Goal: Consume media (video, audio)

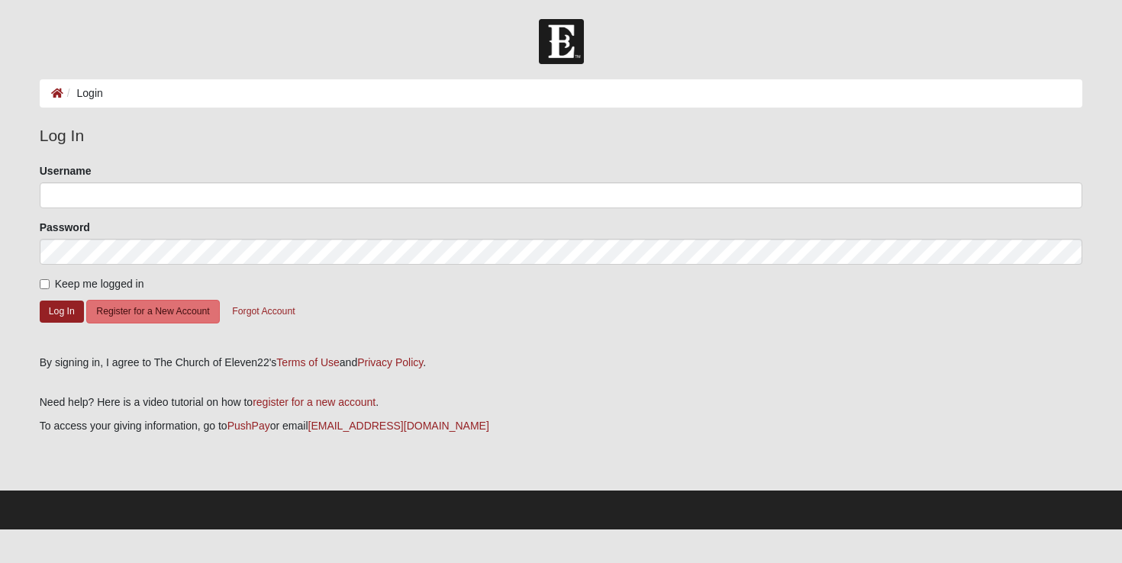
click at [47, 282] on input "Keep me logged in" at bounding box center [45, 284] width 10 height 10
click at [44, 282] on input "Keep me logged in" at bounding box center [45, 284] width 10 height 10
checkbox input "false"
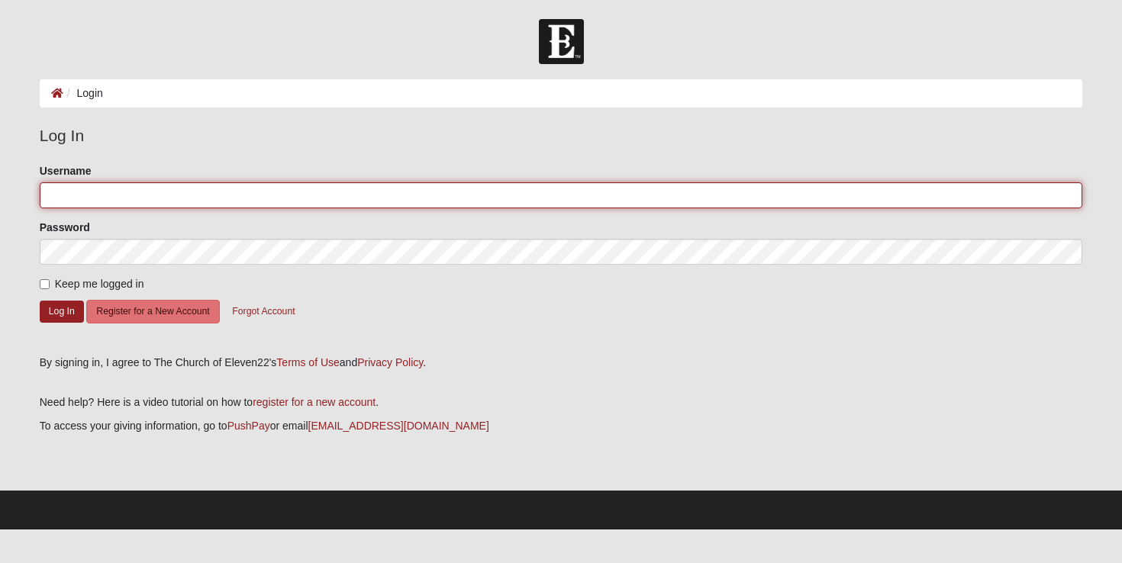
click at [66, 192] on input "Username" at bounding box center [561, 195] width 1043 height 26
type input "shreve7"
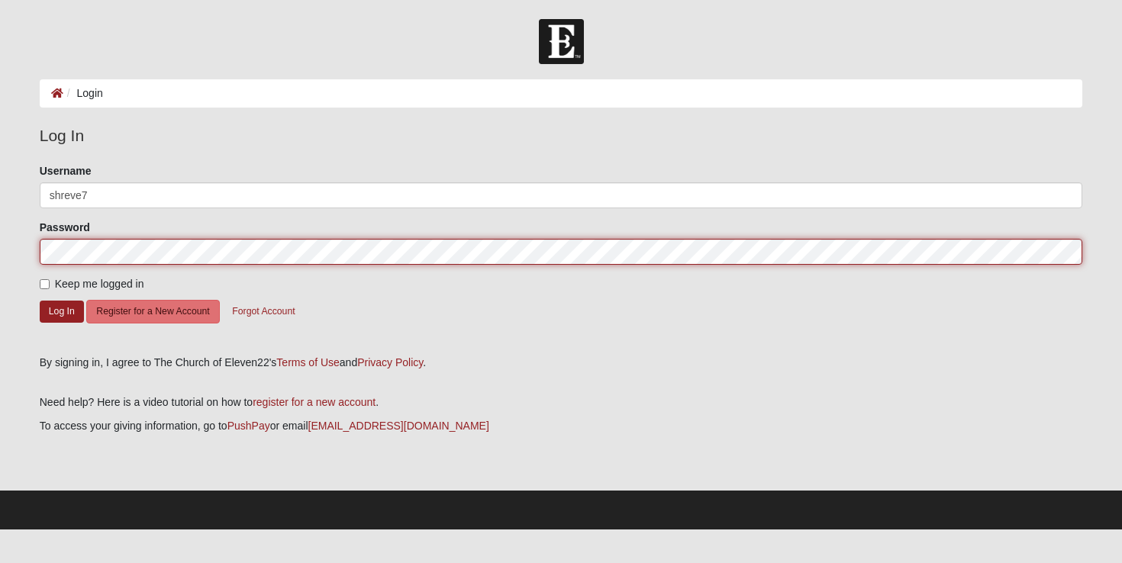
click at [61, 311] on button "Log In" at bounding box center [62, 312] width 44 height 22
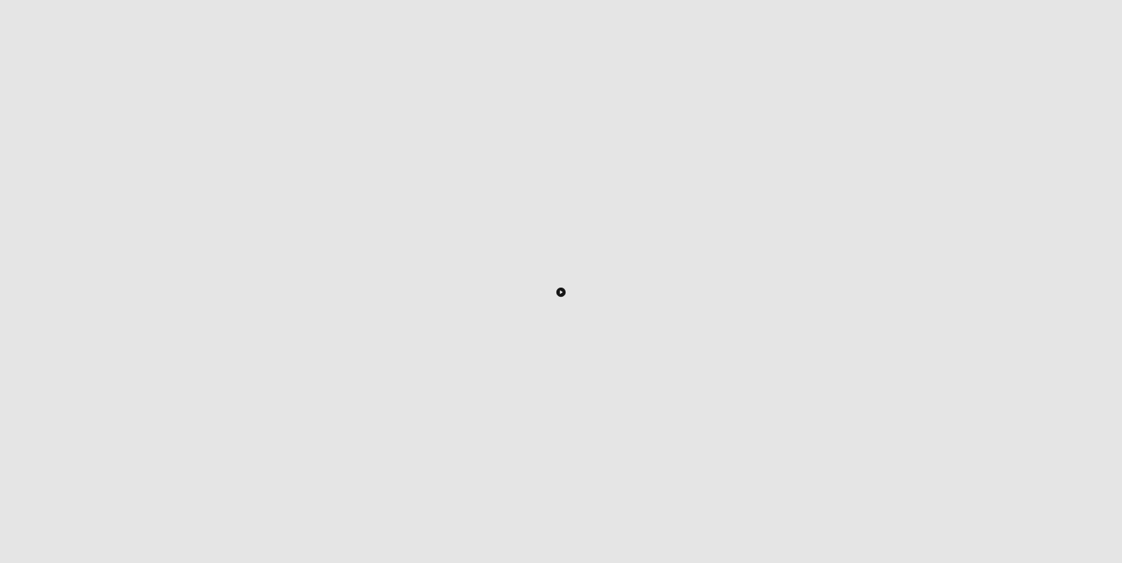
scroll to position [237, 0]
click at [562, 288] on icon "Toggle Play Pause" at bounding box center [561, 290] width 2 height 4
click at [1055, 527] on icon "Enter Fullscreen" at bounding box center [1060, 532] width 11 height 11
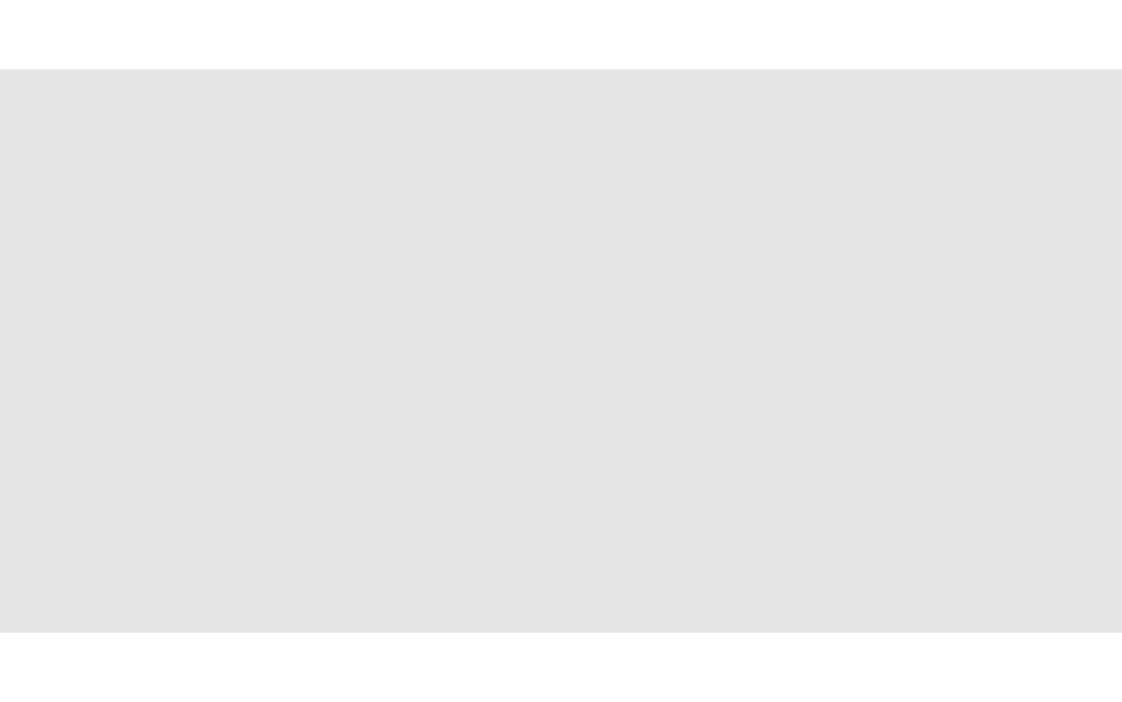
scroll to position [0, 0]
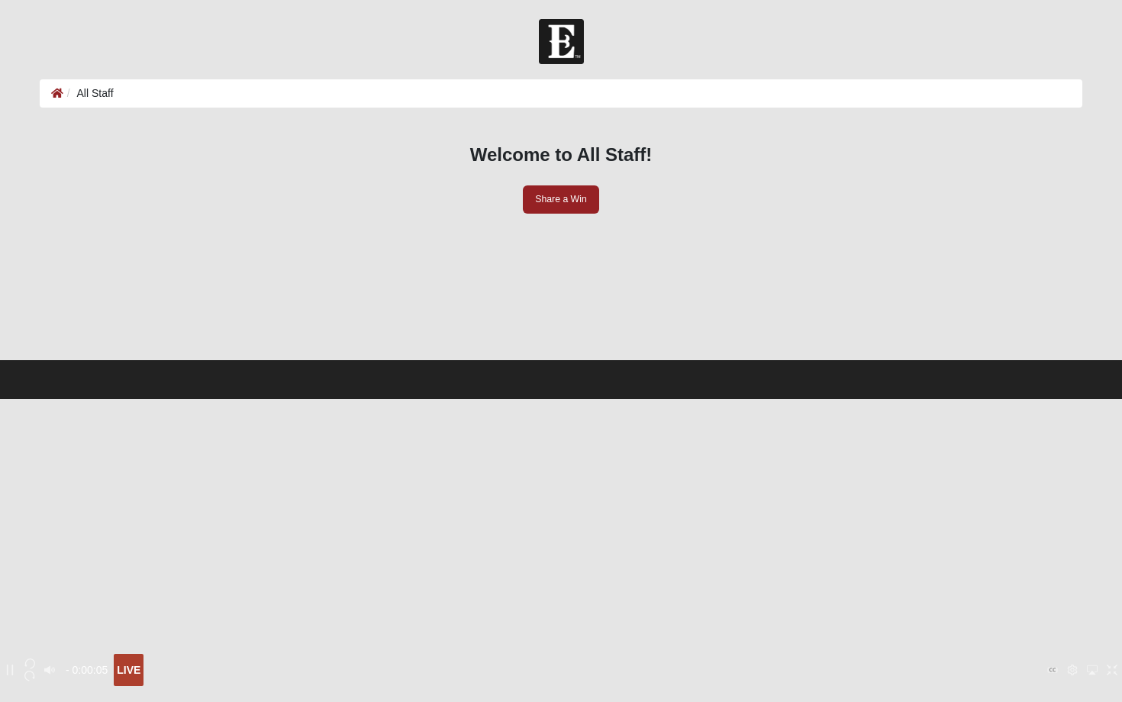
click at [1106, 562] on icon "Exit Fullscreen" at bounding box center [1111, 670] width 11 height 11
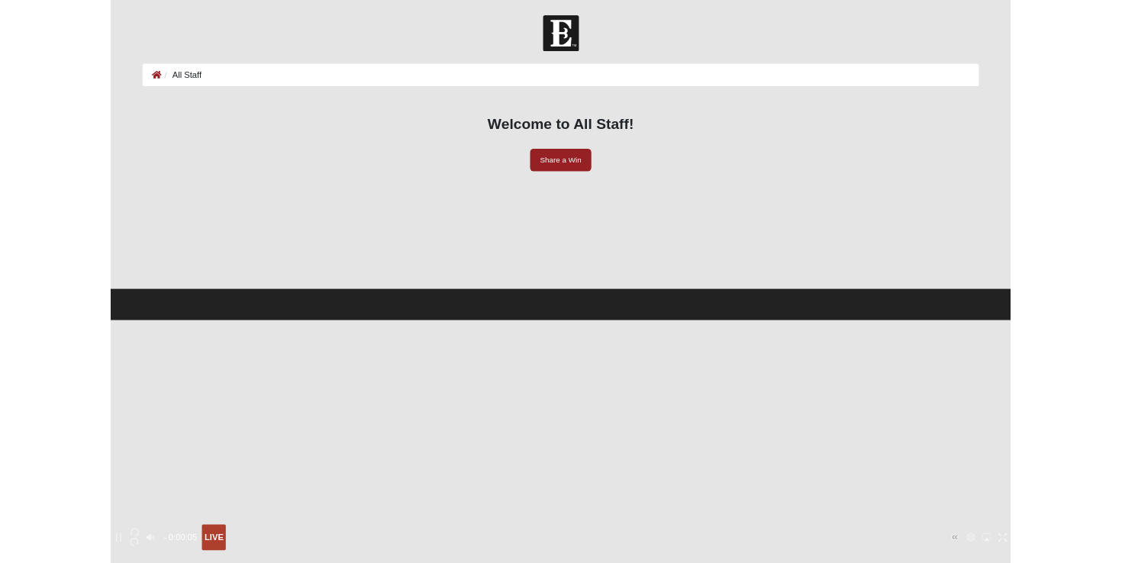
scroll to position [324, 0]
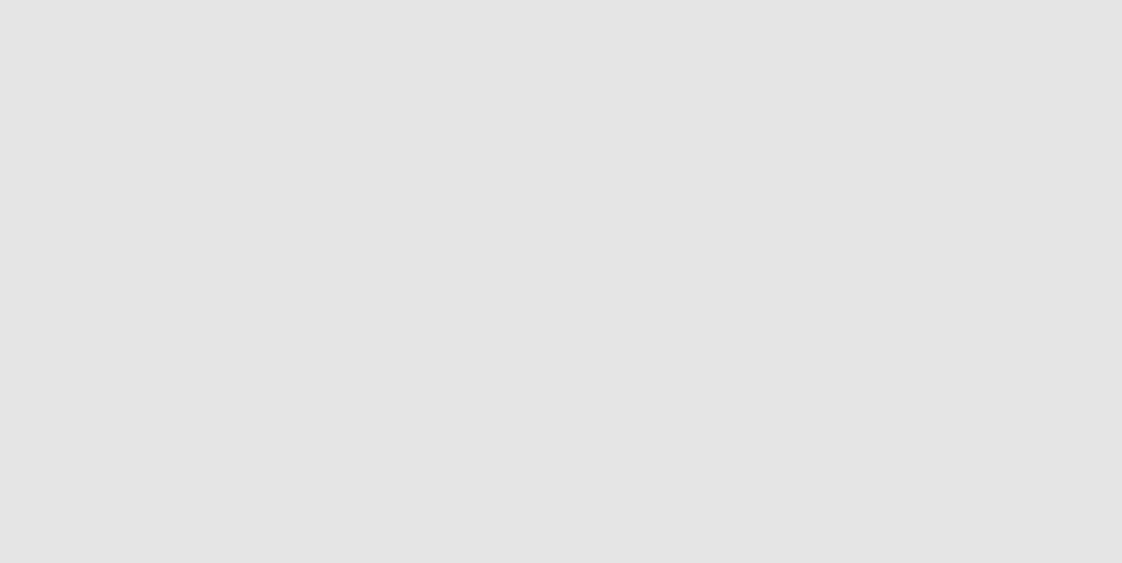
click at [1055, 527] on icon "Enter Fullscreen" at bounding box center [1060, 532] width 11 height 11
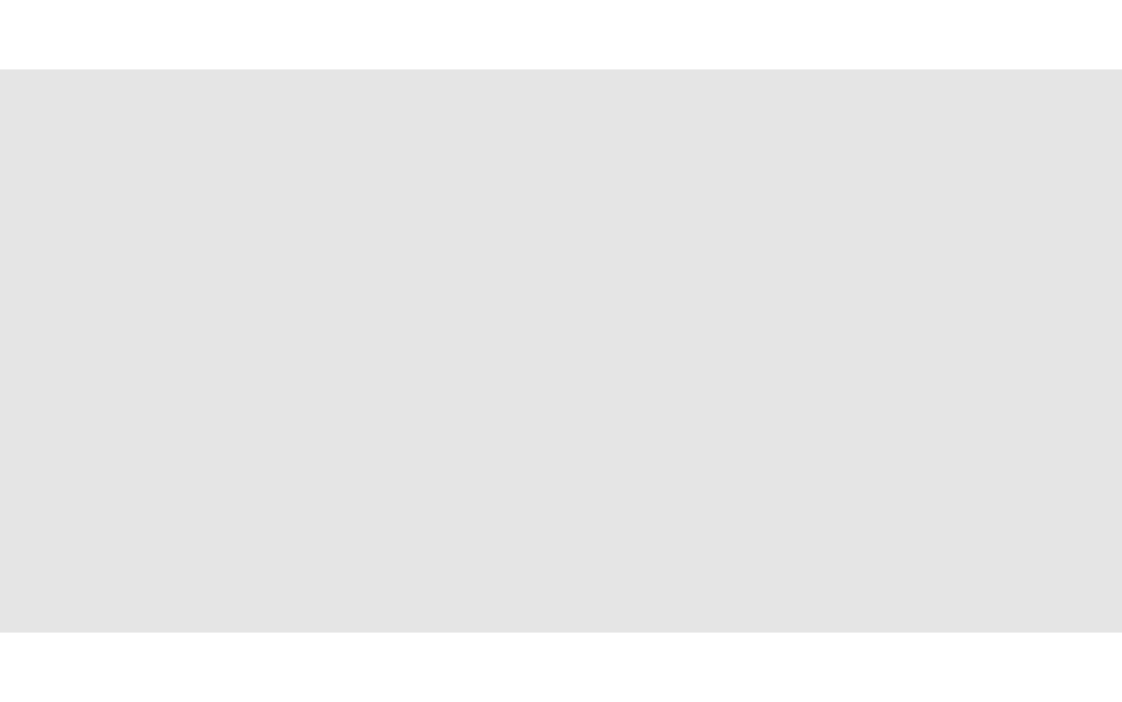
scroll to position [0, 0]
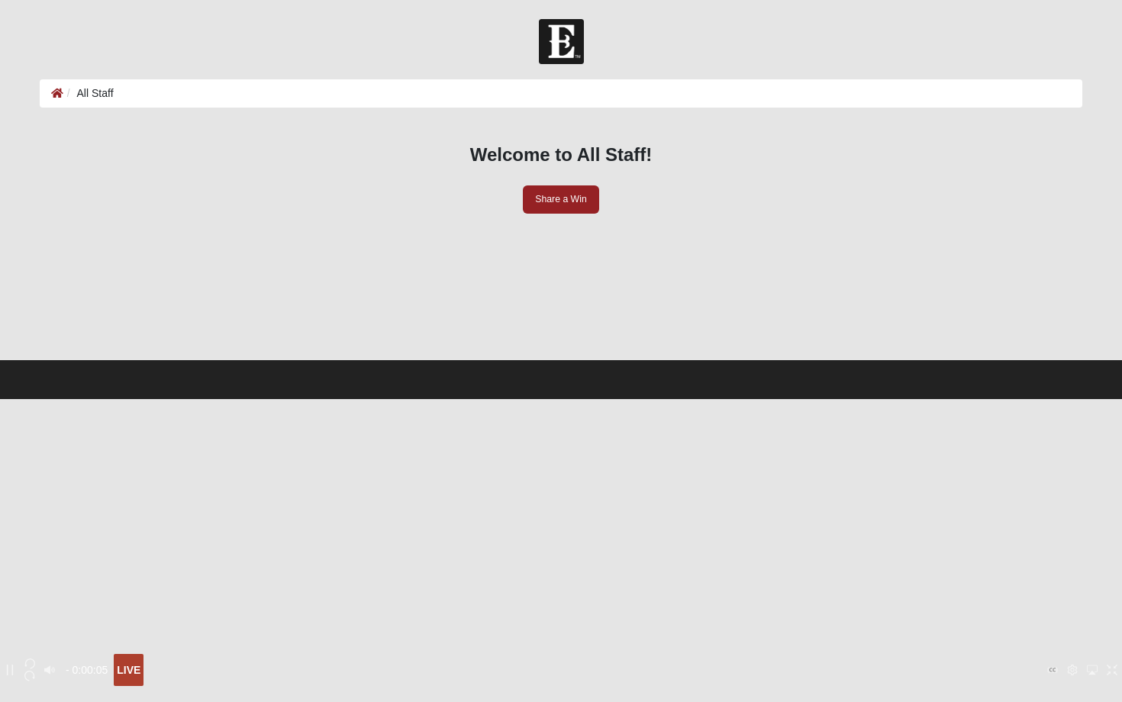
click at [1106, 562] on icon "Exit Fullscreen" at bounding box center [1111, 670] width 11 height 11
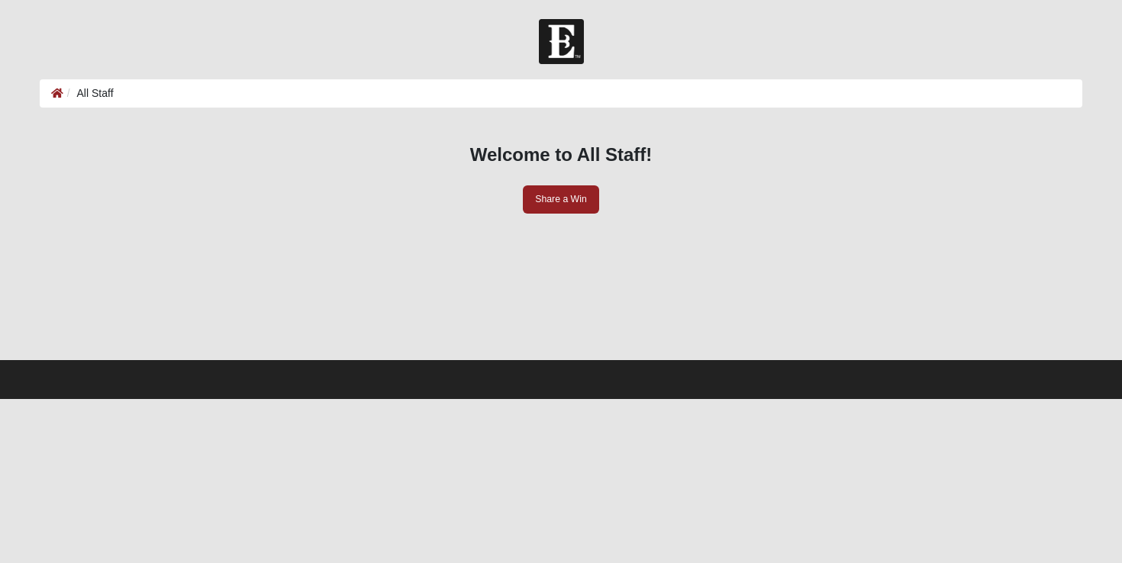
scroll to position [259, 0]
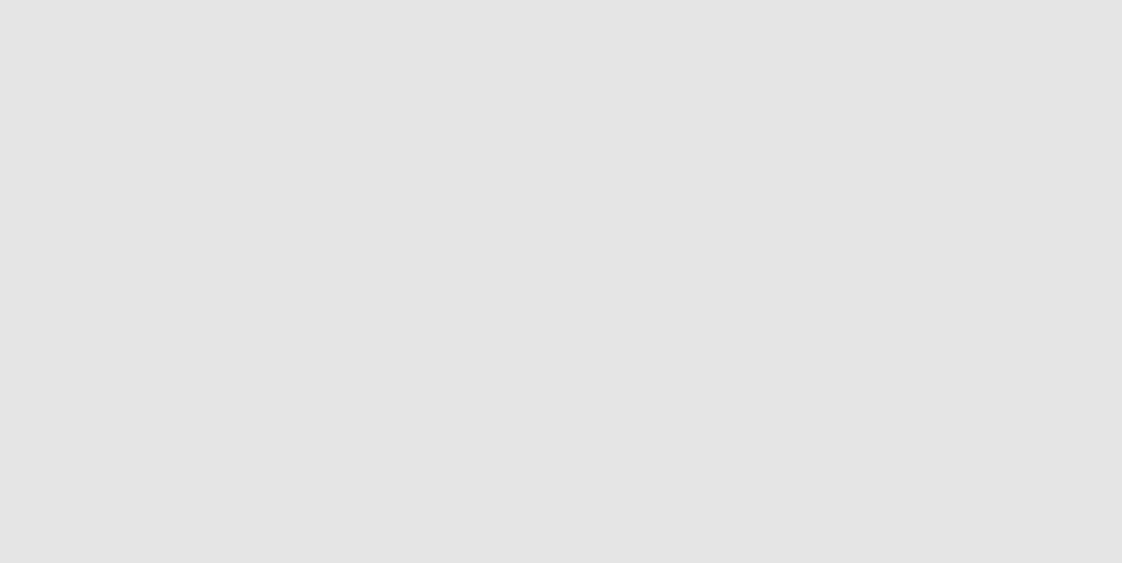
type input "1"
click at [659, 280] on icon "Toggle Play Pause" at bounding box center [659, 282] width 2 height 4
